Goal: Check status: Check status

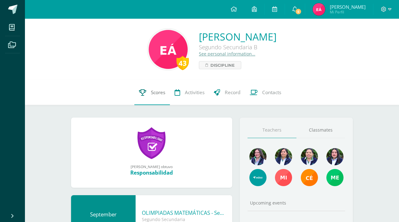
click at [155, 94] on span "Scores" at bounding box center [158, 92] width 14 height 7
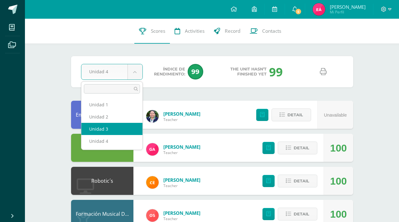
select select "Unidad 3"
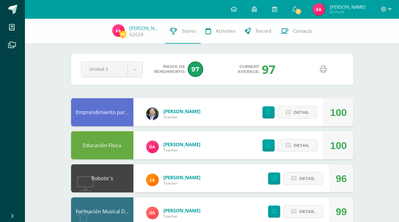
click at [323, 70] on icon at bounding box center [323, 69] width 7 height 7
